Goal: Information Seeking & Learning: Learn about a topic

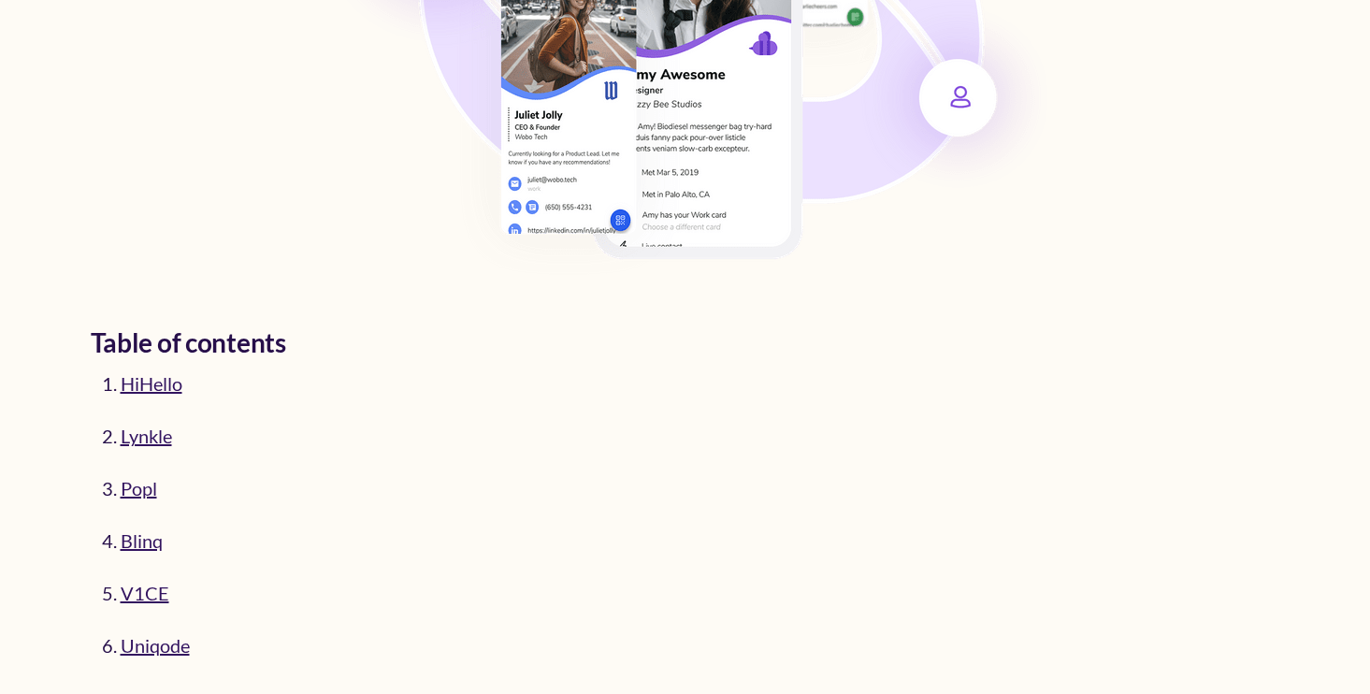
scroll to position [621, 0]
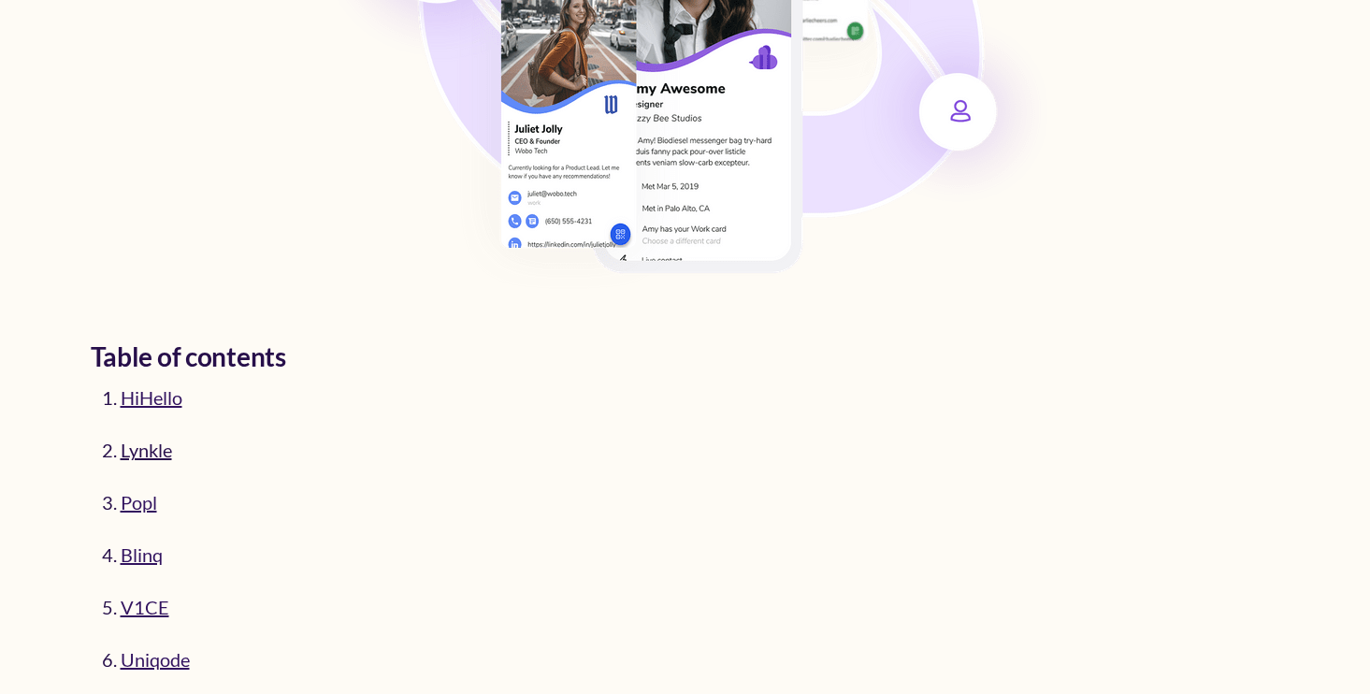
click at [137, 451] on link "Lynkle" at bounding box center [146, 450] width 51 height 22
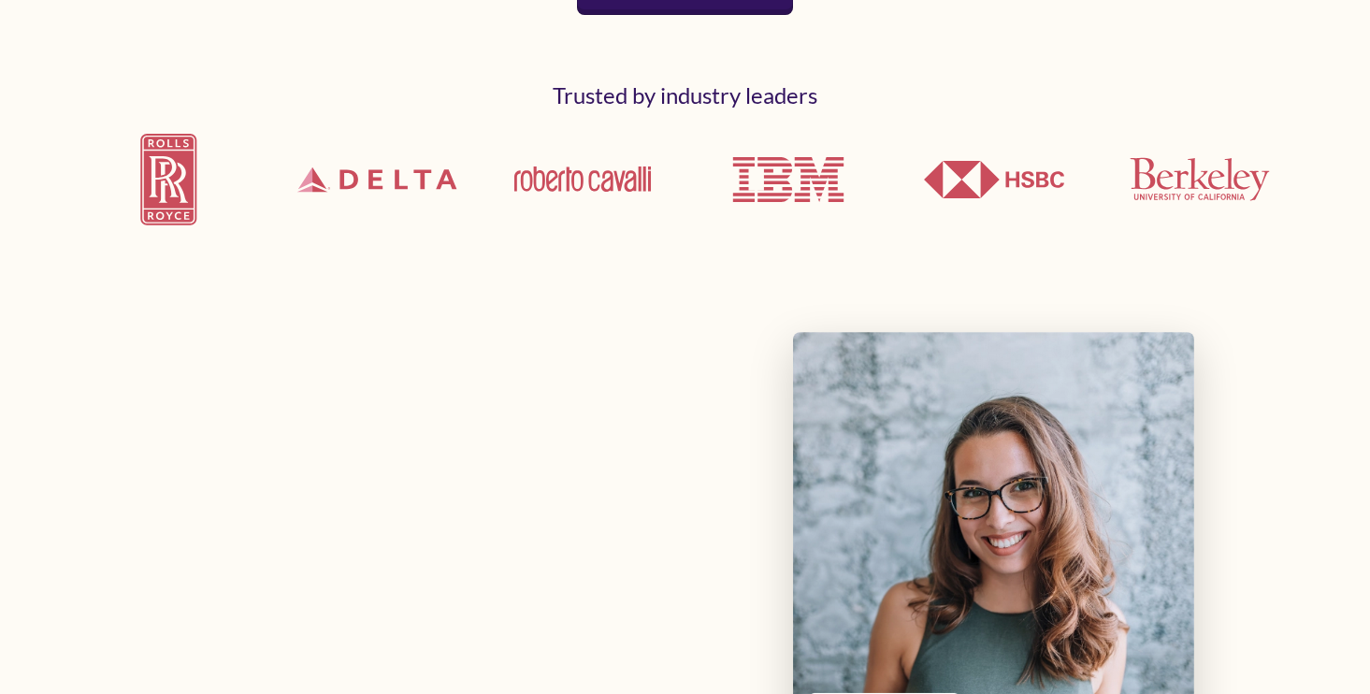
scroll to position [510, 0]
